Goal: Transaction & Acquisition: Purchase product/service

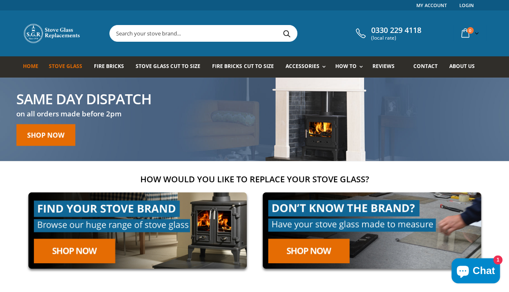
click at [69, 66] on span "Stove Glass" at bounding box center [65, 66] width 33 height 7
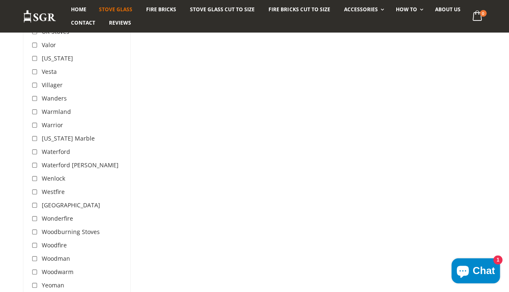
scroll to position [2672, 0]
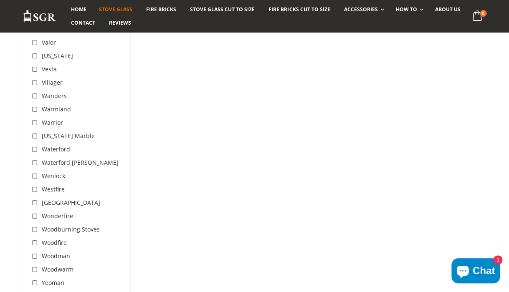
click at [54, 185] on span "Westfire" at bounding box center [53, 189] width 23 height 8
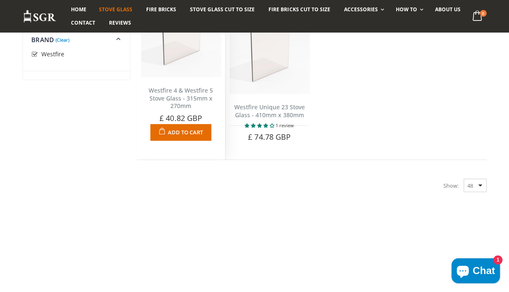
scroll to position [350, 0]
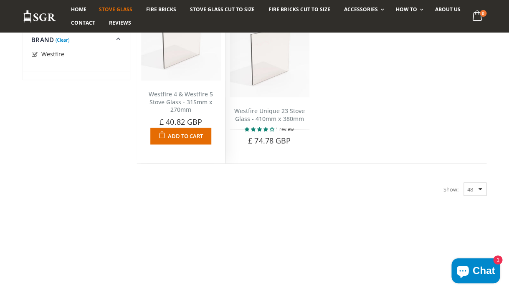
click at [185, 140] on span "Add to Cart" at bounding box center [185, 136] width 35 height 8
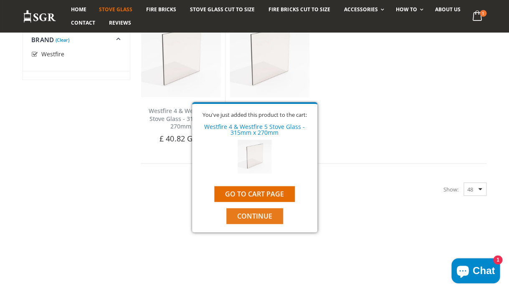
click at [259, 216] on span "Continue" at bounding box center [254, 216] width 35 height 9
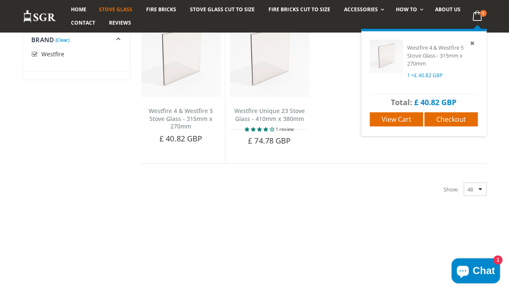
click at [478, 18] on icon at bounding box center [477, 15] width 16 height 15
click at [462, 122] on span "Checkout" at bounding box center [451, 119] width 30 height 9
